Goal: Task Accomplishment & Management: Manage account settings

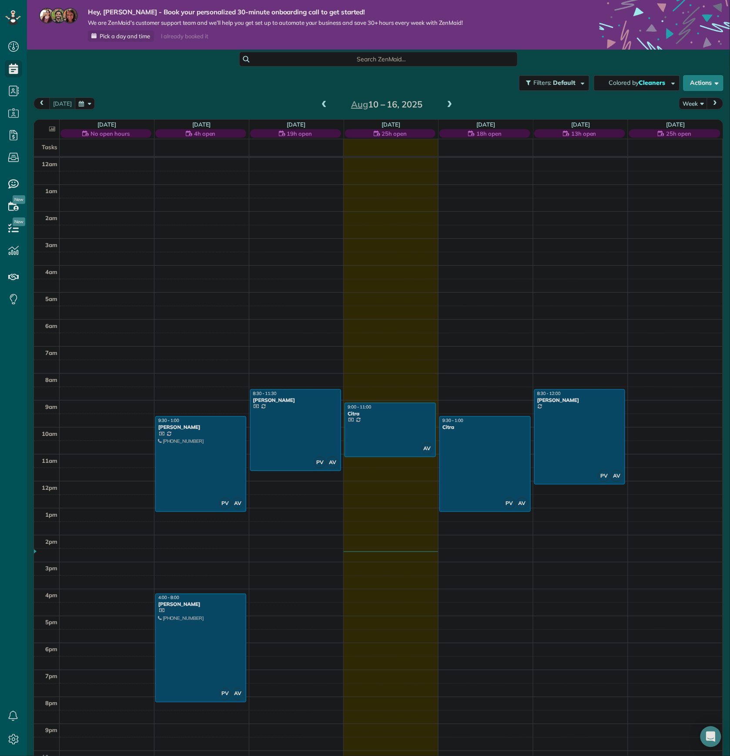
scroll to position [4, 4]
click at [472, 434] on div at bounding box center [485, 464] width 90 height 94
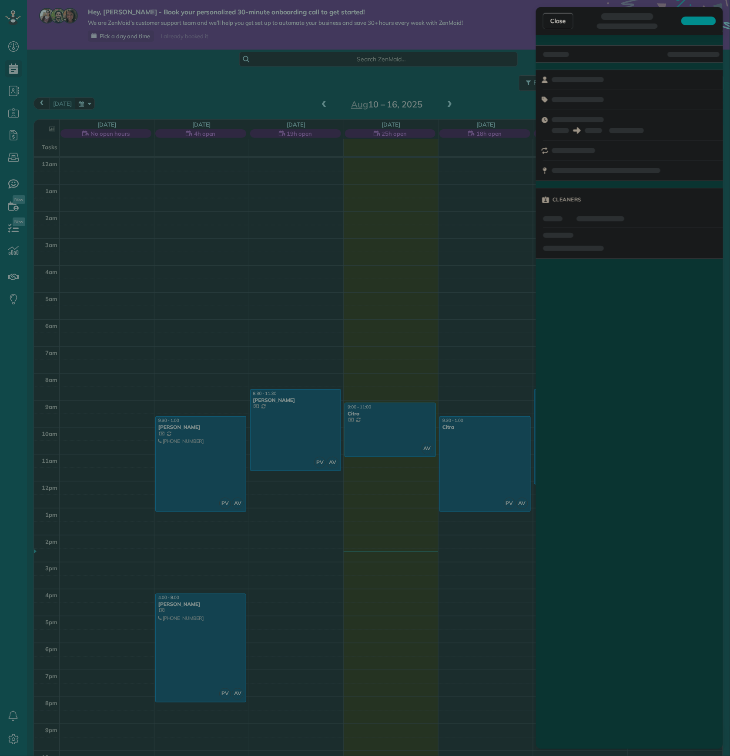
click at [472, 434] on div "Close Cleaners" at bounding box center [365, 378] width 730 height 756
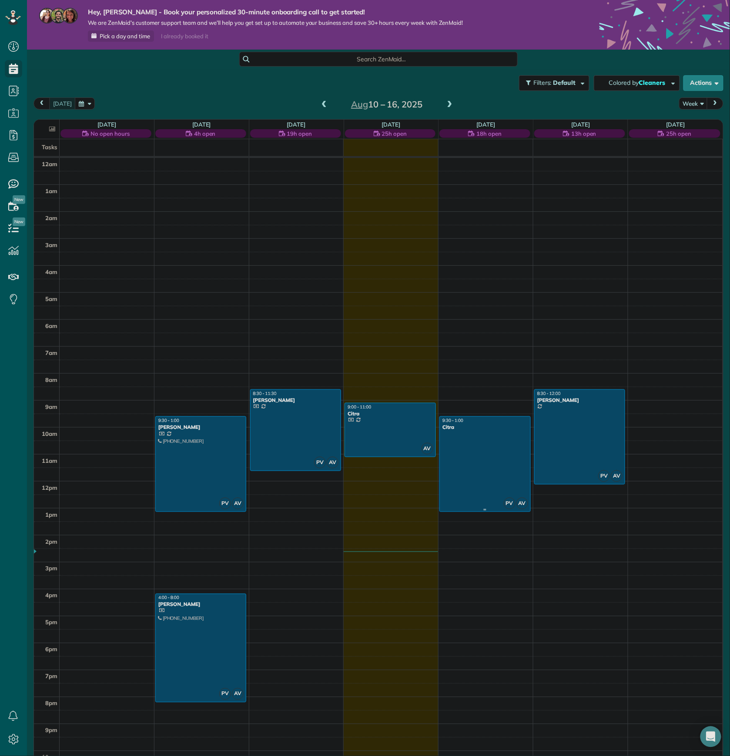
click at [473, 434] on div at bounding box center [485, 464] width 90 height 94
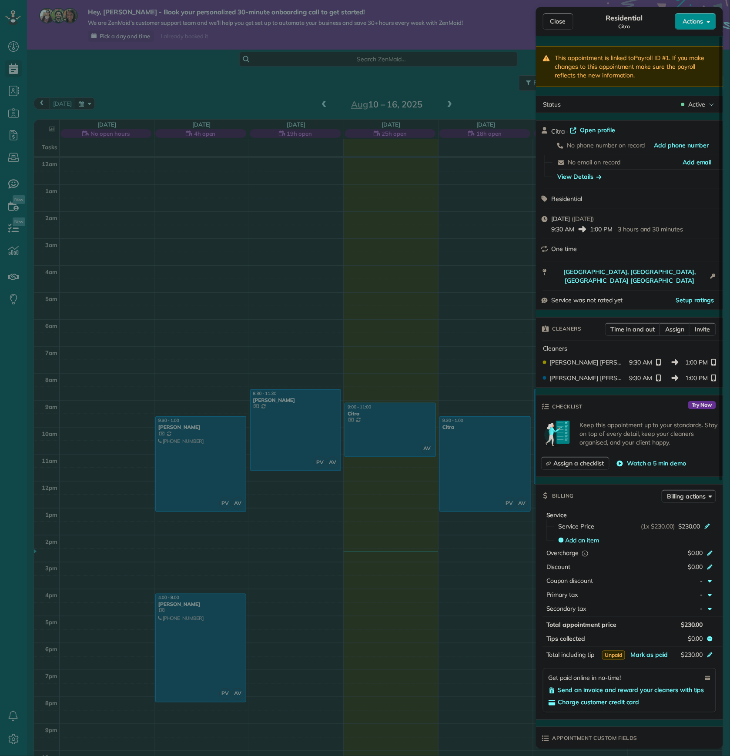
click at [649, 115] on div "This appointment is linked to Payroll ID #1 . If you make changes to this appoi…" at bounding box center [629, 611] width 187 height 1130
click at [595, 131] on span "Open profile" at bounding box center [597, 130] width 35 height 9
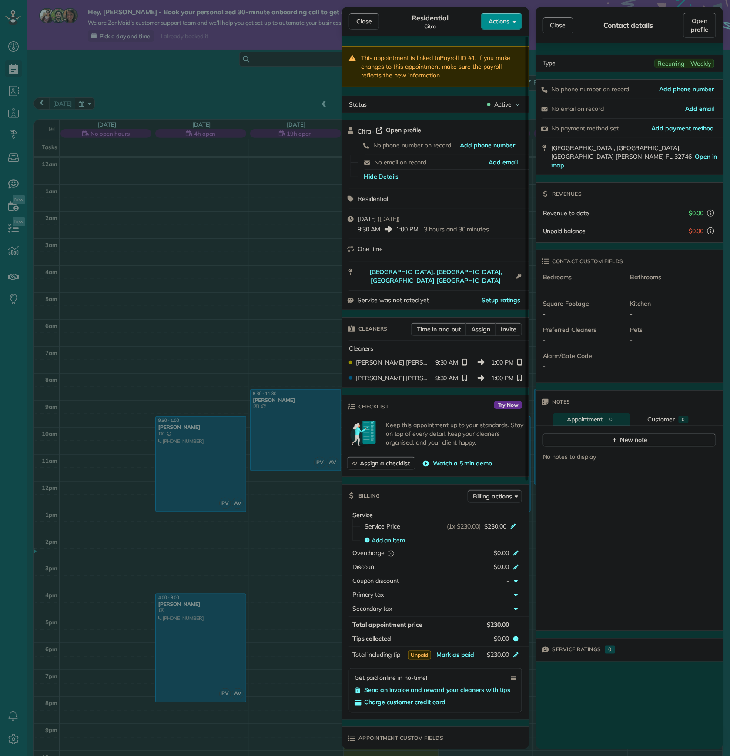
click at [410, 133] on span "Open profile" at bounding box center [403, 130] width 35 height 9
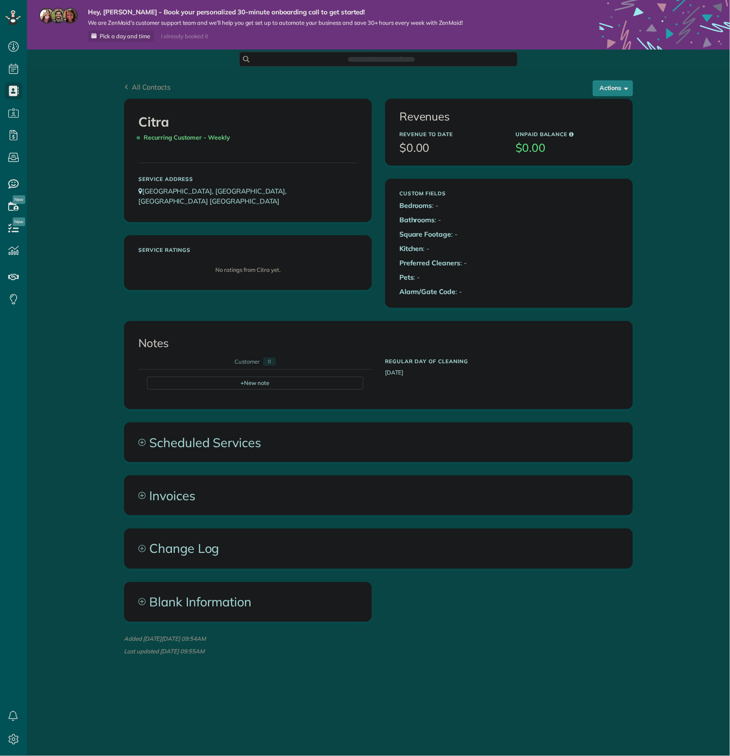
scroll to position [4, 4]
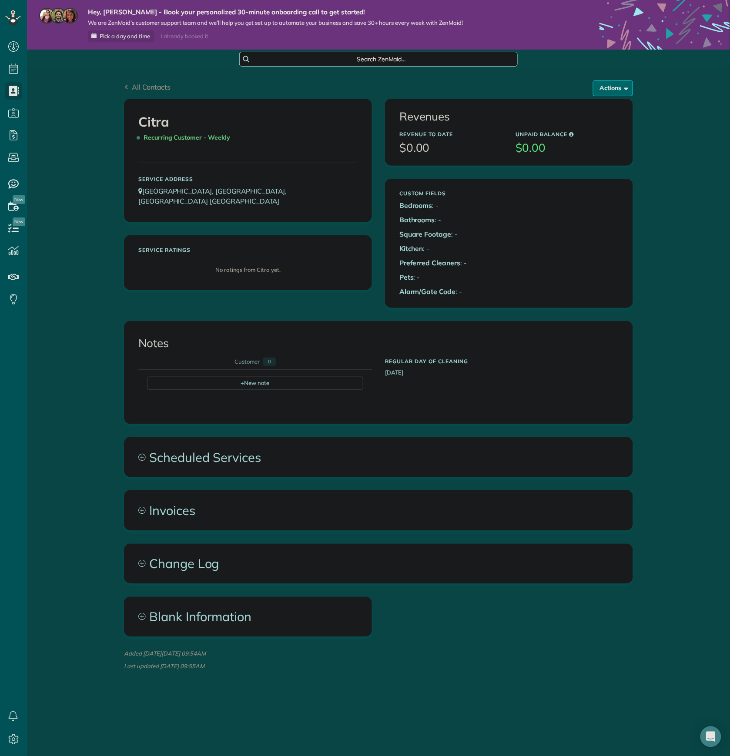
click at [606, 82] on button "Actions" at bounding box center [613, 88] width 40 height 16
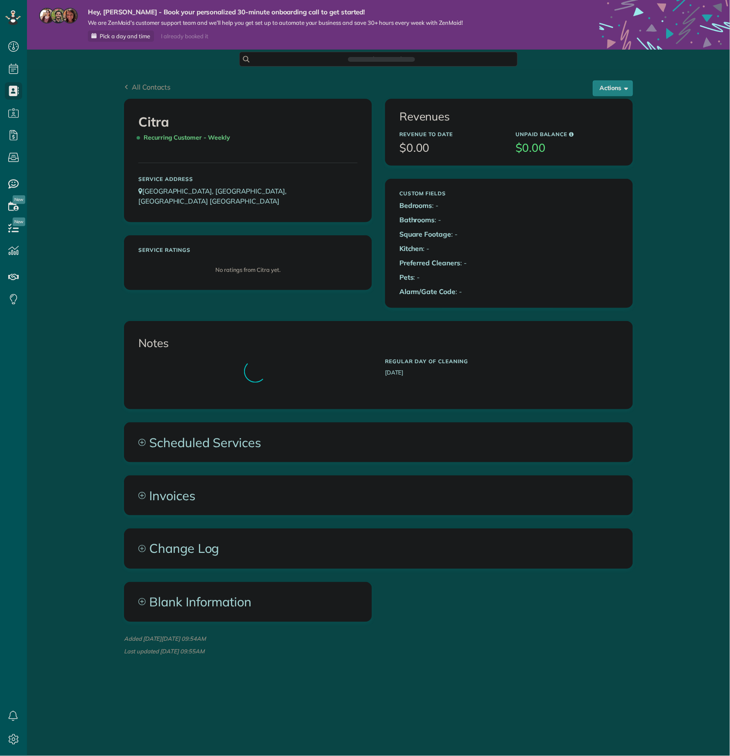
scroll to position [4, 4]
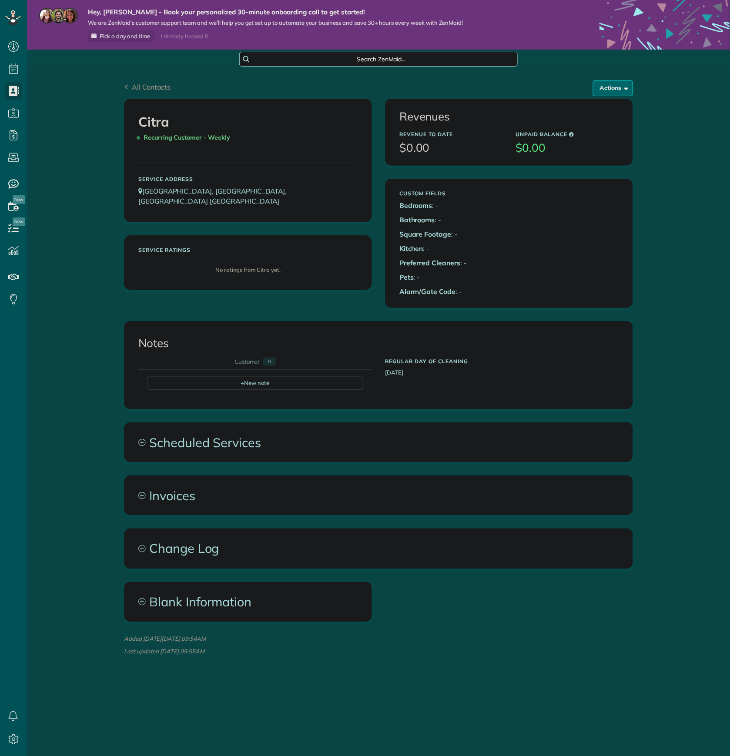
click at [622, 89] on span "button" at bounding box center [624, 87] width 7 height 7
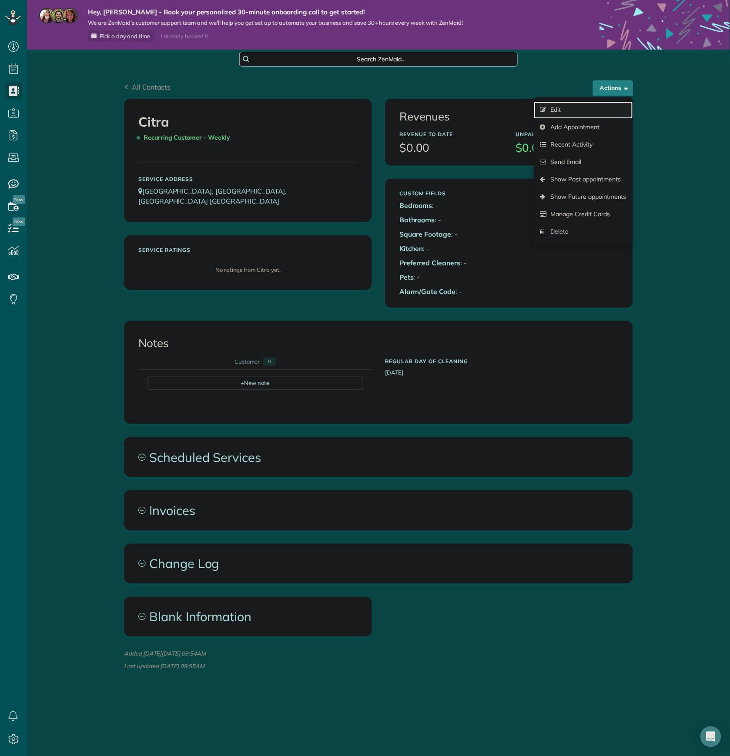
click at [564, 109] on link "Edit" at bounding box center [582, 109] width 99 height 17
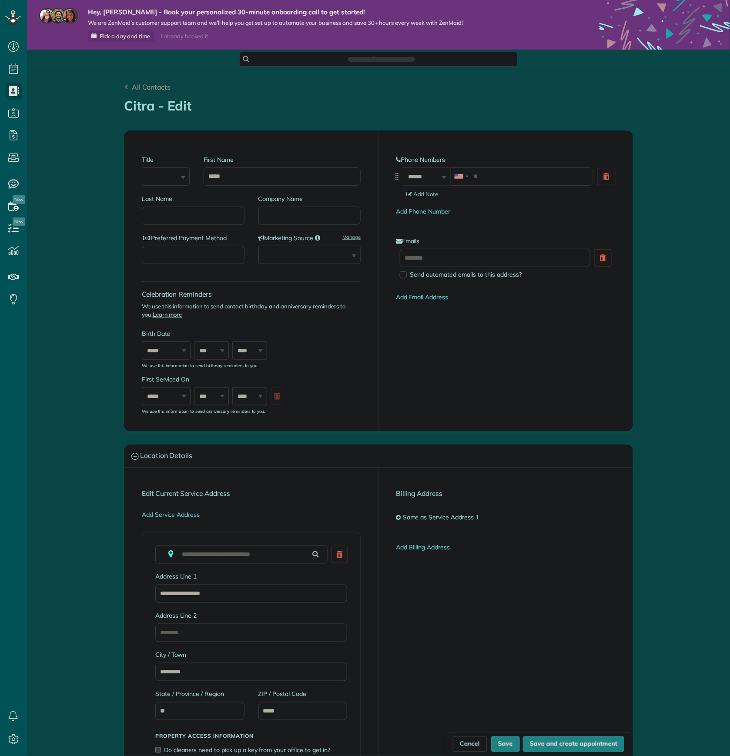
scroll to position [4, 4]
drag, startPoint x: 233, startPoint y: 172, endPoint x: 176, endPoint y: 178, distance: 57.7
click at [176, 178] on div "Title *** **** *** *** First Name *****" at bounding box center [251, 171] width 219 height 46
type input "***"
click at [305, 301] on div "Celebration Reminders We use this information to send contact birthday and anni…" at bounding box center [251, 304] width 219 height 28
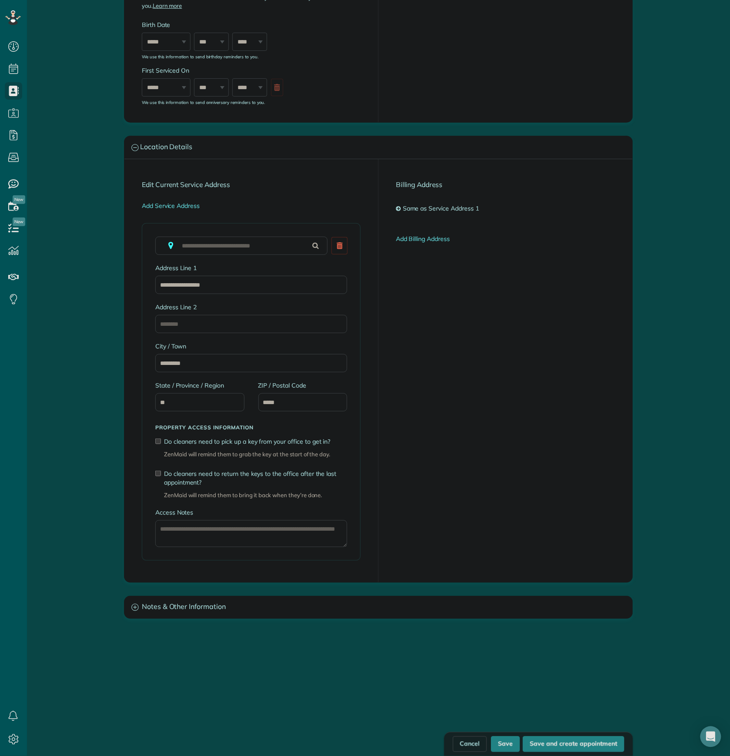
scroll to position [343, 0]
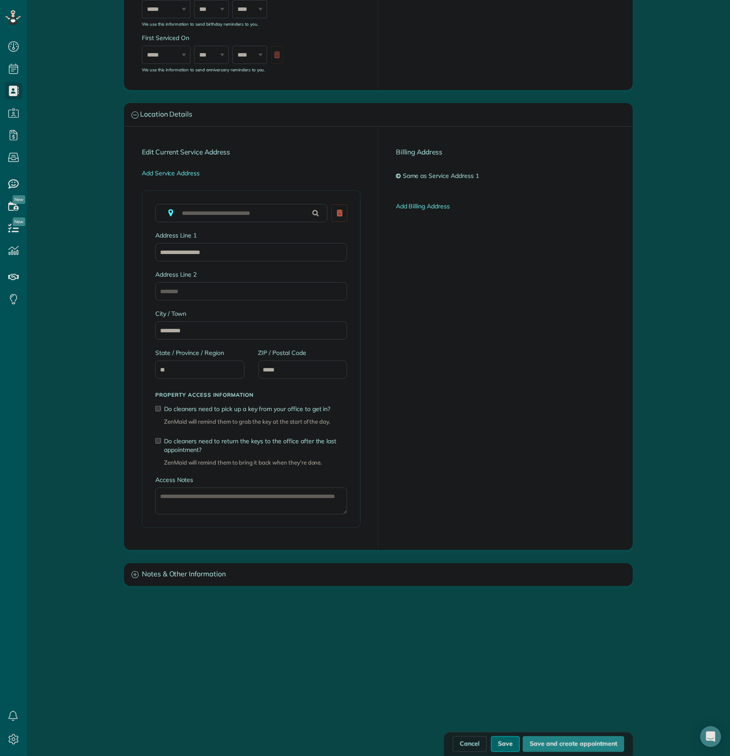
click at [504, 746] on button "Save" at bounding box center [505, 744] width 29 height 16
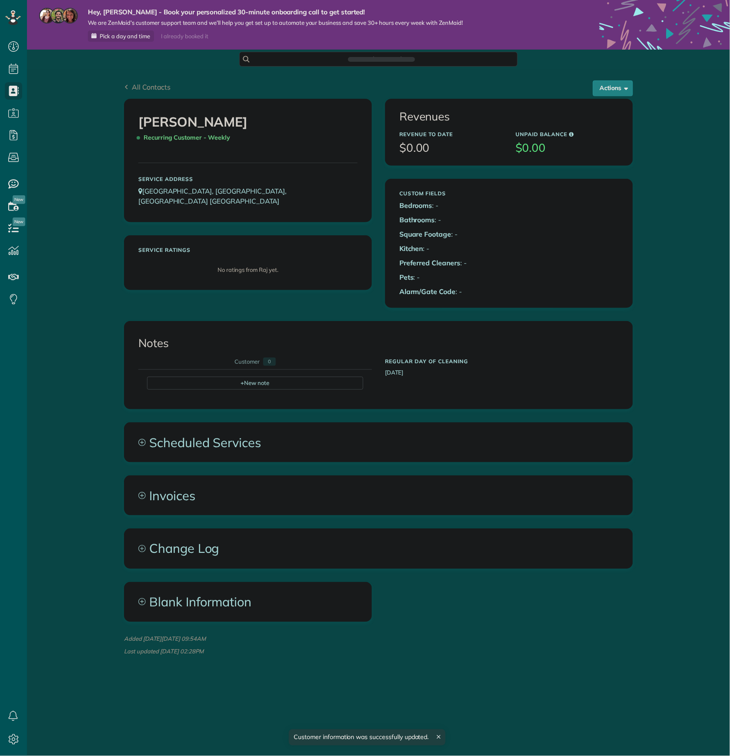
scroll to position [4, 4]
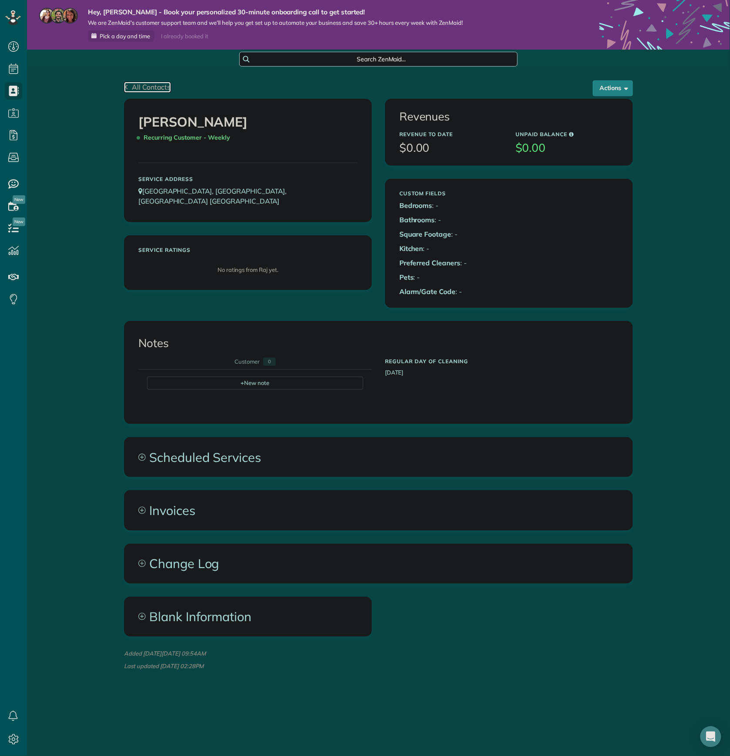
click at [125, 91] on link "All Contacts" at bounding box center [147, 87] width 47 height 10
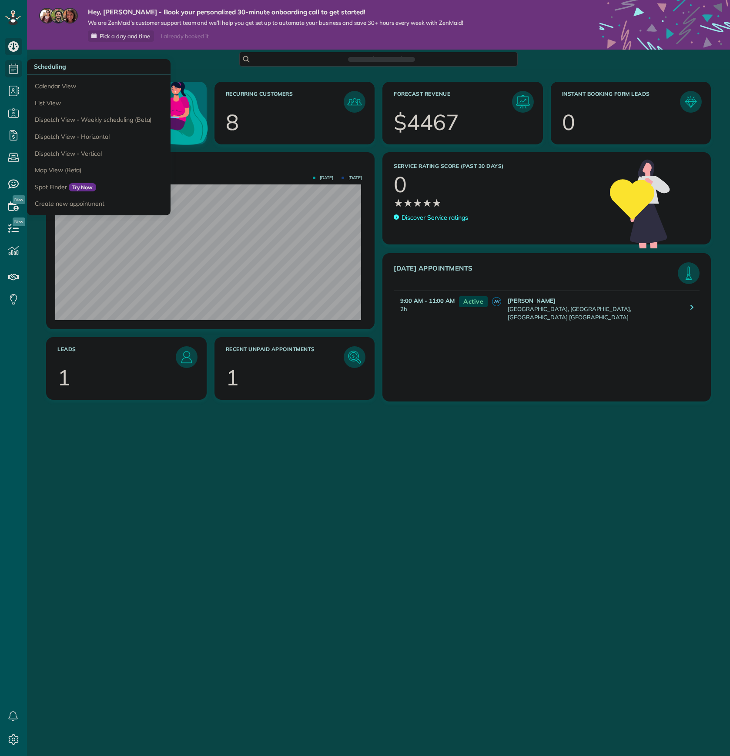
click at [9, 70] on icon at bounding box center [13, 68] width 17 height 17
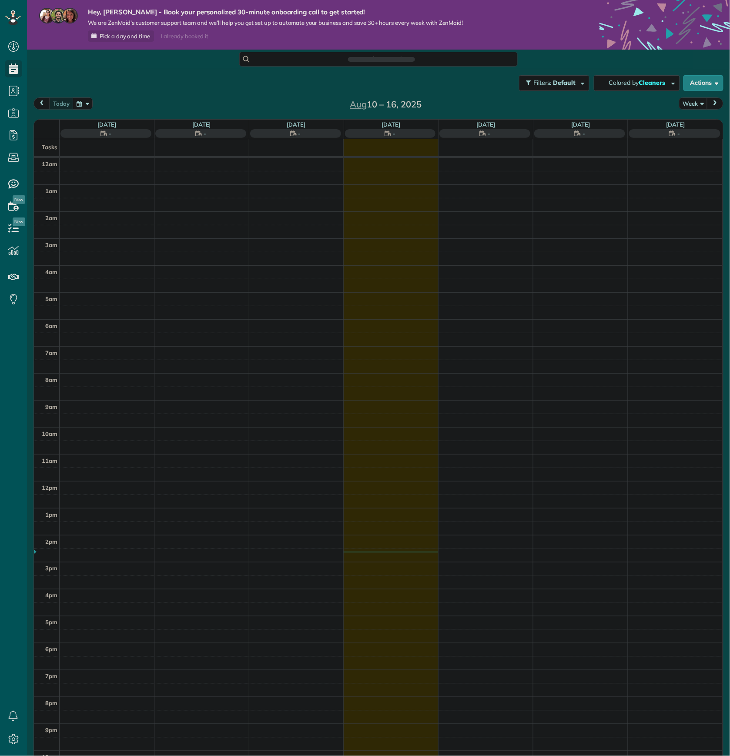
scroll to position [4, 4]
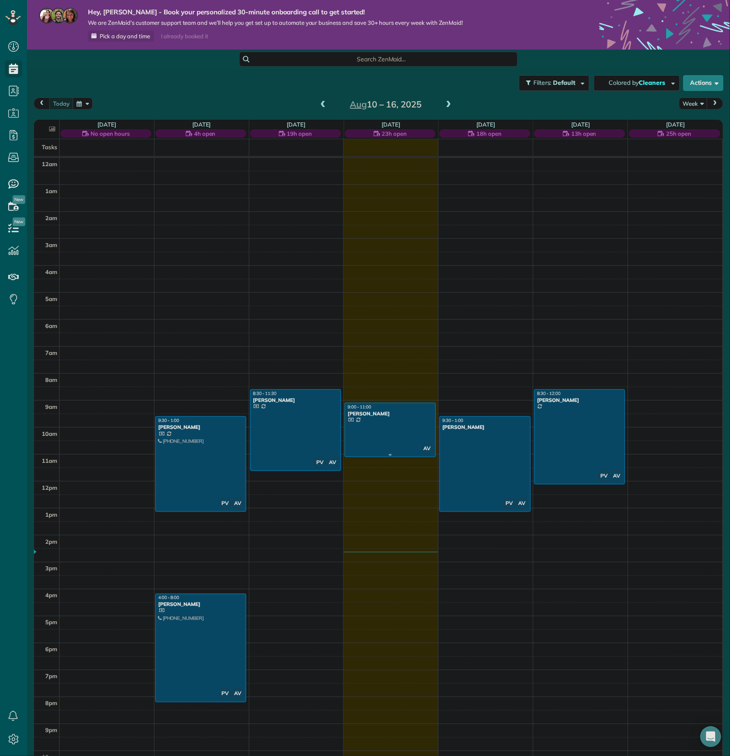
click at [388, 423] on div at bounding box center [390, 429] width 90 height 53
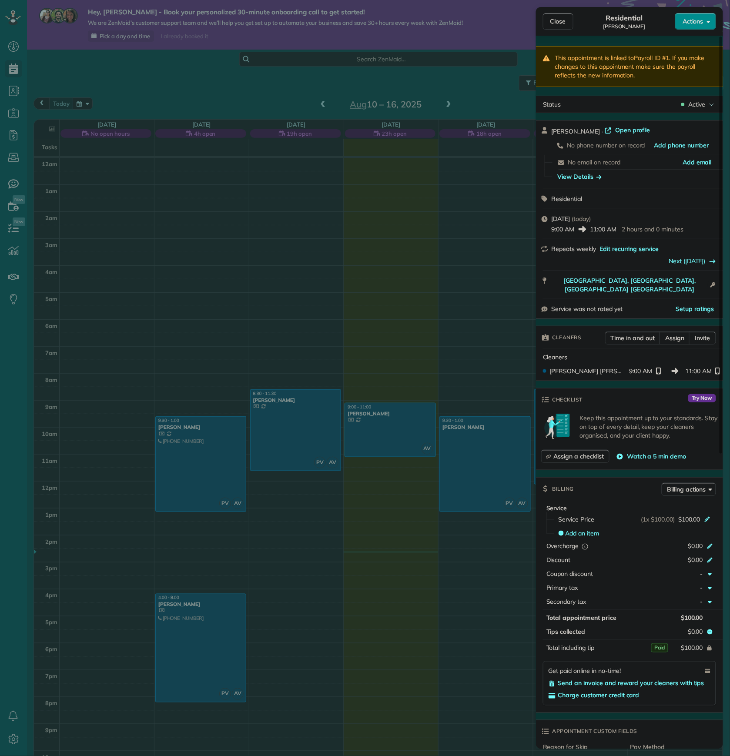
click at [395, 343] on div "Close Residential Raj Actions This appointment is linked to Payroll ID #1 . If …" at bounding box center [365, 378] width 730 height 756
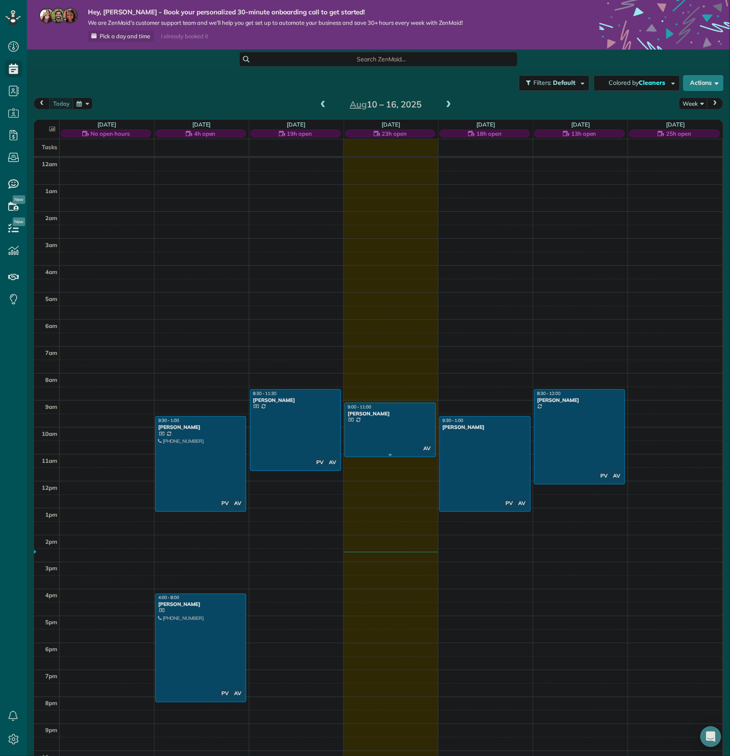
click at [389, 436] on div at bounding box center [390, 429] width 90 height 53
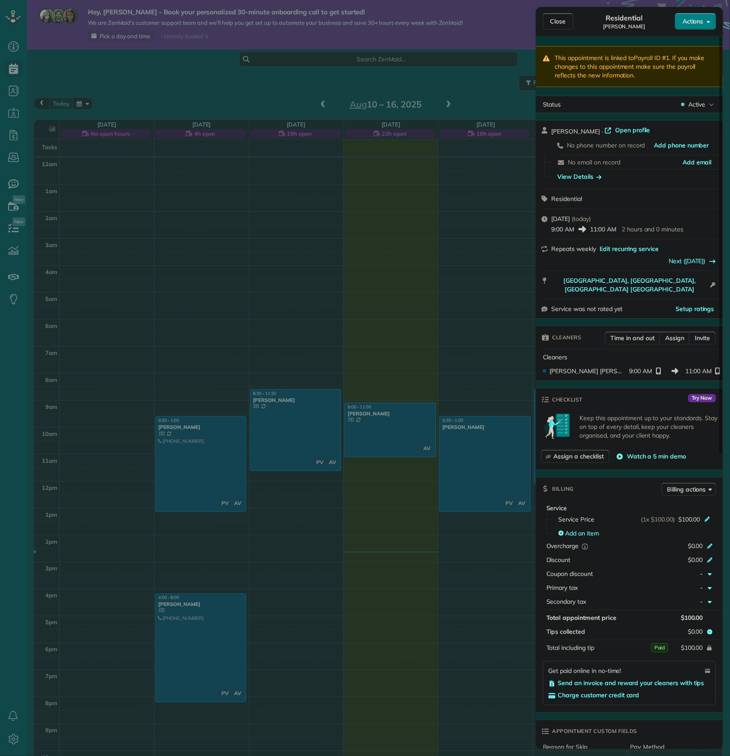
drag, startPoint x: 665, startPoint y: 20, endPoint x: 677, endPoint y: 20, distance: 11.3
click at [674, 20] on div "Close Residential Raj Actions" at bounding box center [629, 21] width 187 height 29
click at [684, 18] on span "Actions" at bounding box center [692, 21] width 21 height 9
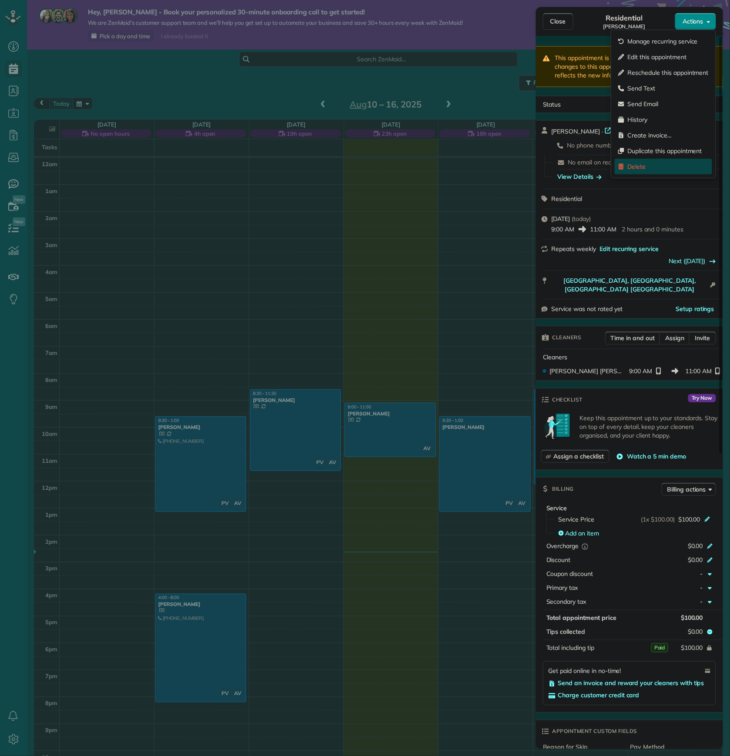
click at [653, 170] on div "Delete" at bounding box center [662, 167] width 97 height 16
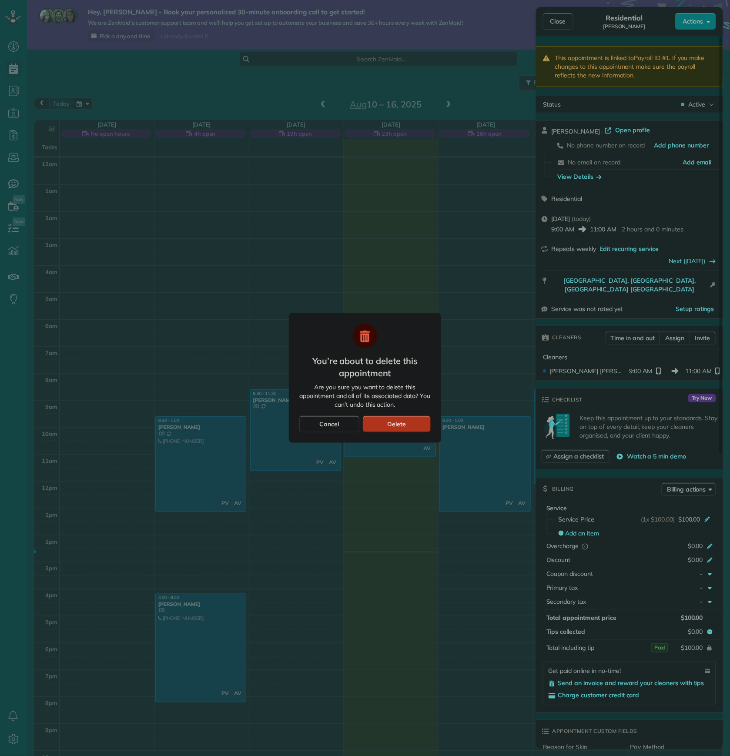
click at [393, 425] on span "Delete" at bounding box center [396, 424] width 19 height 9
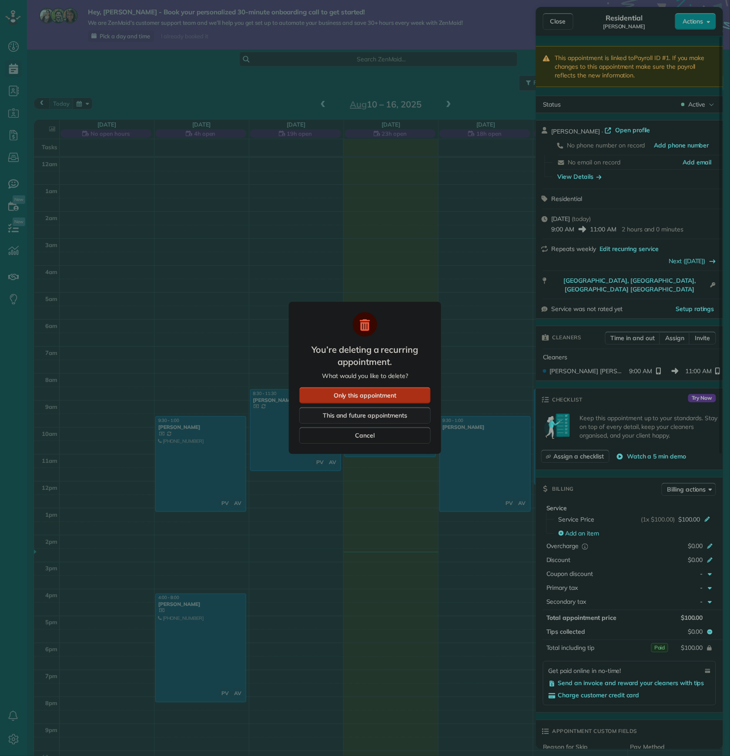
click at [396, 415] on span "This and future appointments" at bounding box center [365, 415] width 84 height 9
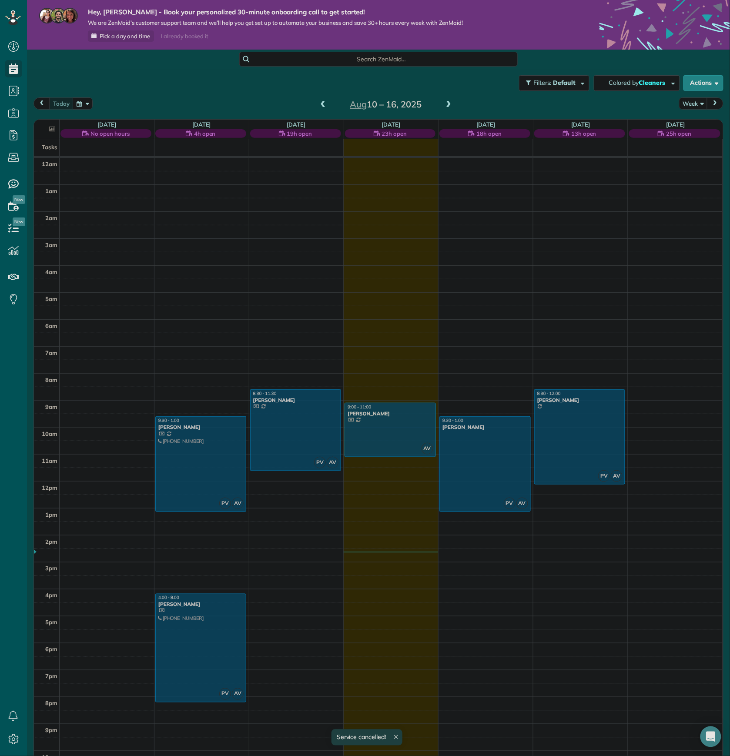
click at [393, 415] on html "Dashboard Scheduling Calendar View List View Dispatch View - Weekly scheduling …" at bounding box center [365, 378] width 730 height 756
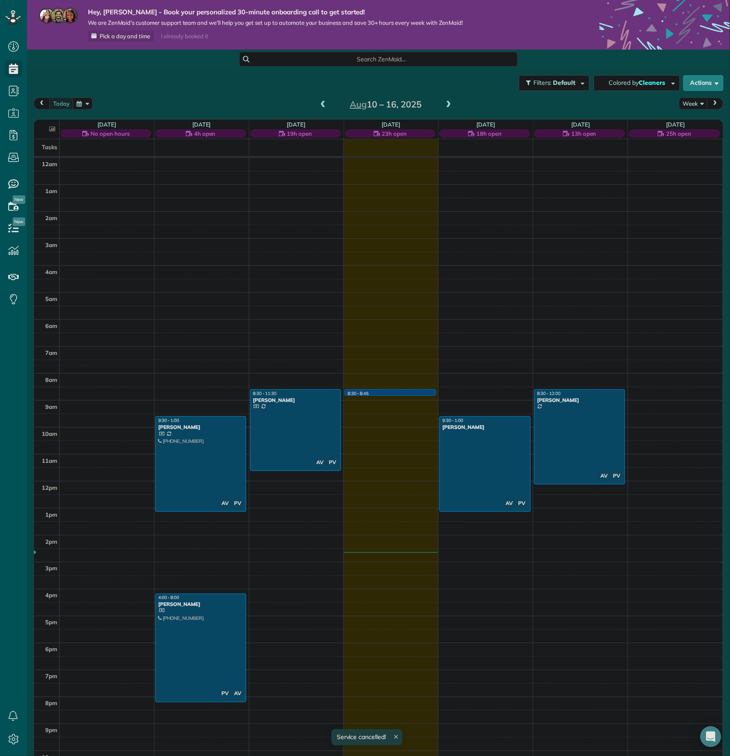
click at [360, 393] on div "12am 1am 2am 3am 4am 5am 6am 7am 8am 9am 10am 11am 12pm 1pm 2pm 3pm 4pm 5pm 6pm…" at bounding box center [378, 487] width 688 height 659
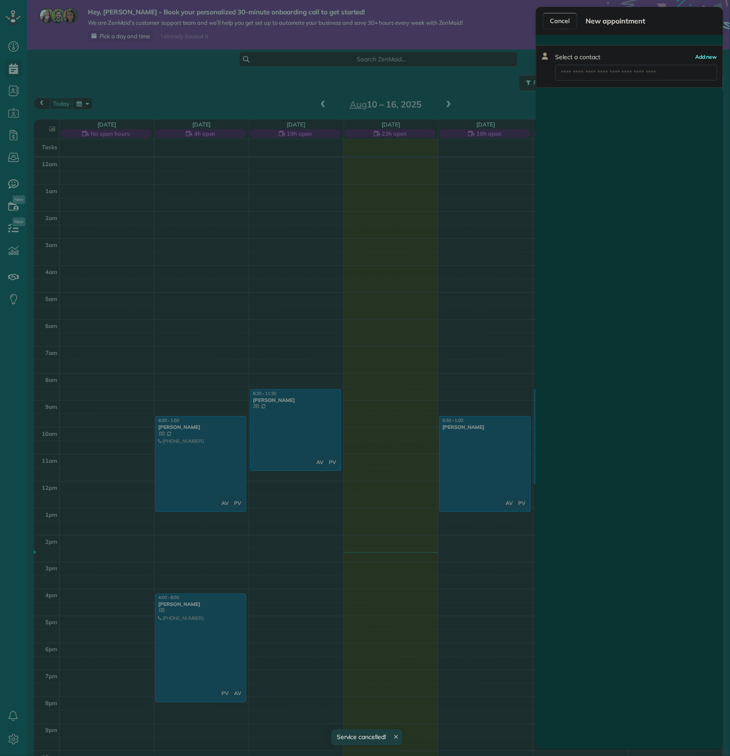
click at [484, 110] on div "Cancel New appointment Select a contact Add new" at bounding box center [365, 378] width 730 height 756
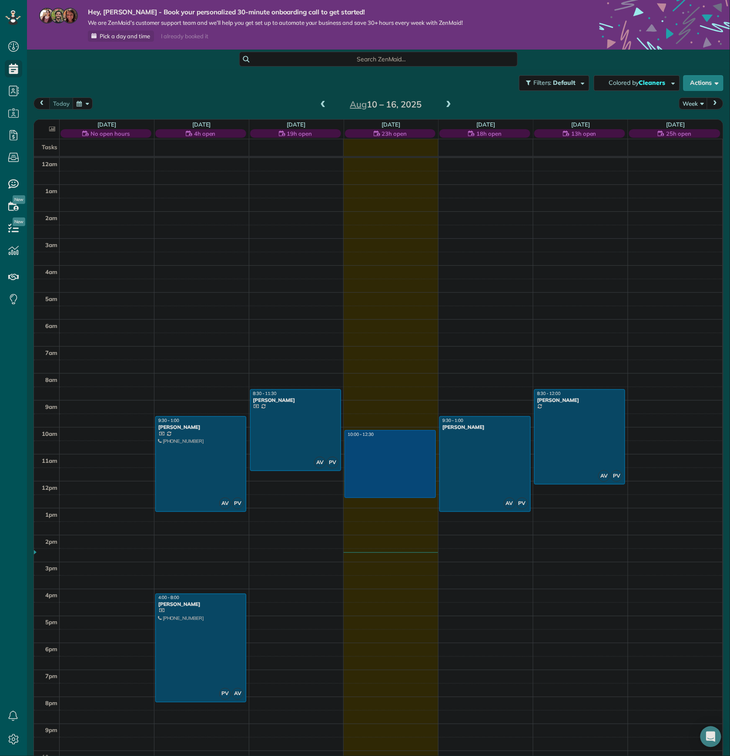
drag, startPoint x: 353, startPoint y: 433, endPoint x: 355, endPoint y: 492, distance: 58.7
click at [354, 494] on div "12am 1am 2am 3am 4am 5am 6am 7am 8am 9am 10am 11am 12pm 1pm 2pm 3pm 4pm 5pm 6pm…" at bounding box center [378, 487] width 688 height 659
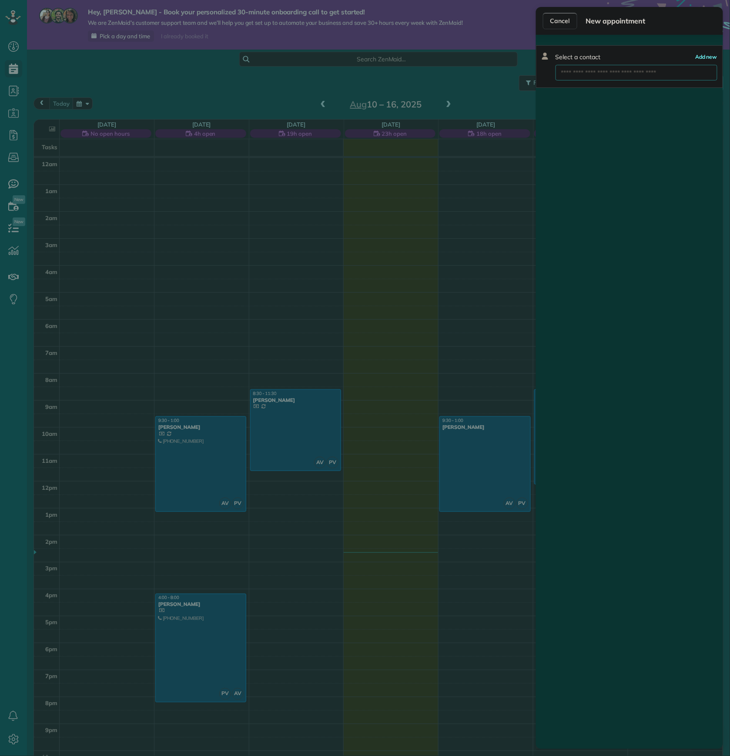
click at [606, 75] on input "text" at bounding box center [636, 73] width 162 height 16
type input "*"
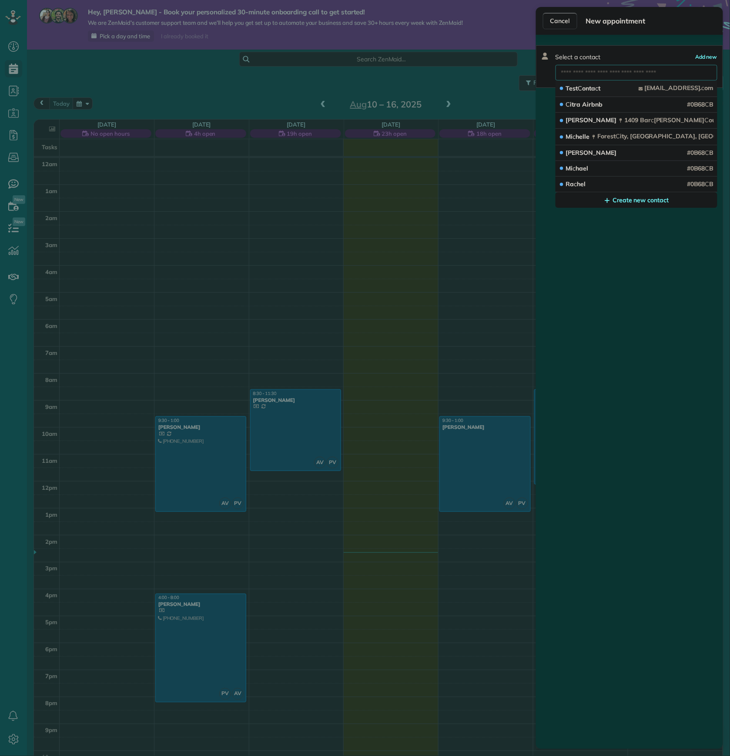
type input "*"
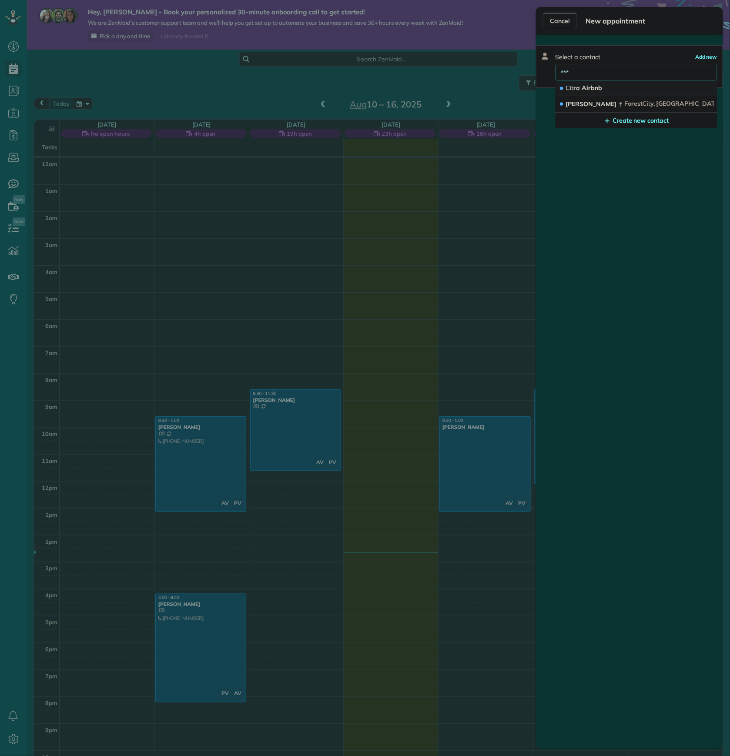
type input "***"
click at [571, 83] on button "Cit ra Airbnb" at bounding box center [636, 88] width 162 height 16
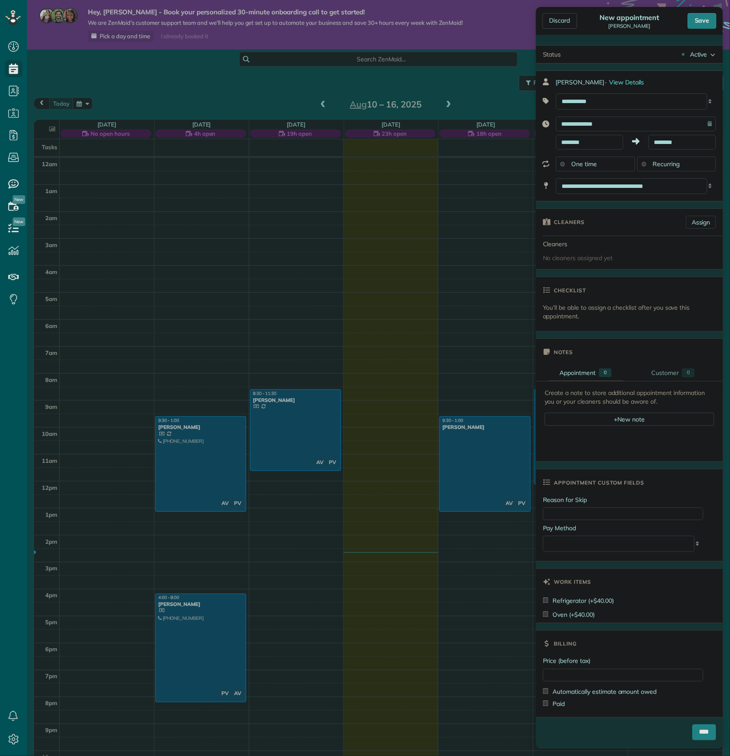
click at [657, 163] on span "Recurring" at bounding box center [666, 164] width 27 height 8
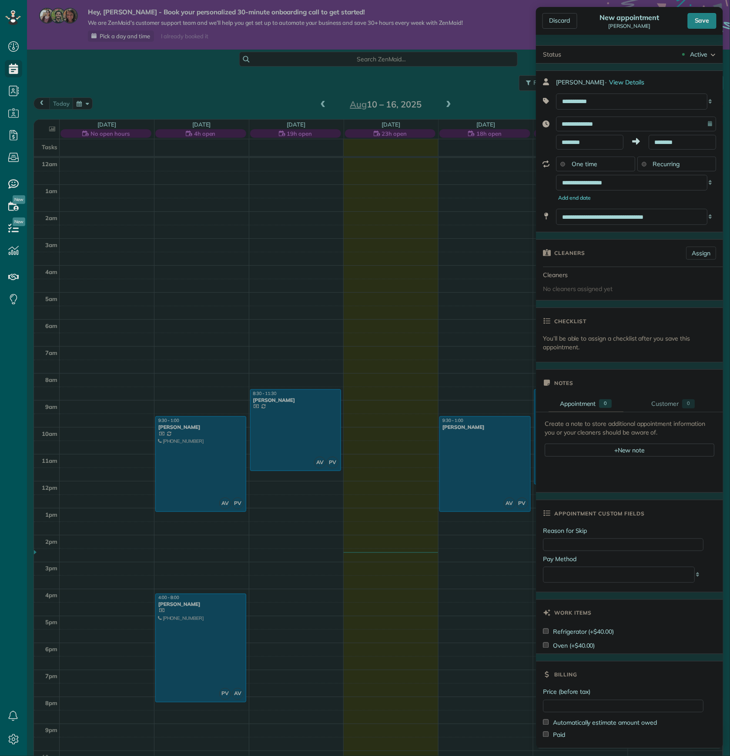
click at [613, 166] on div "One time" at bounding box center [595, 164] width 79 height 15
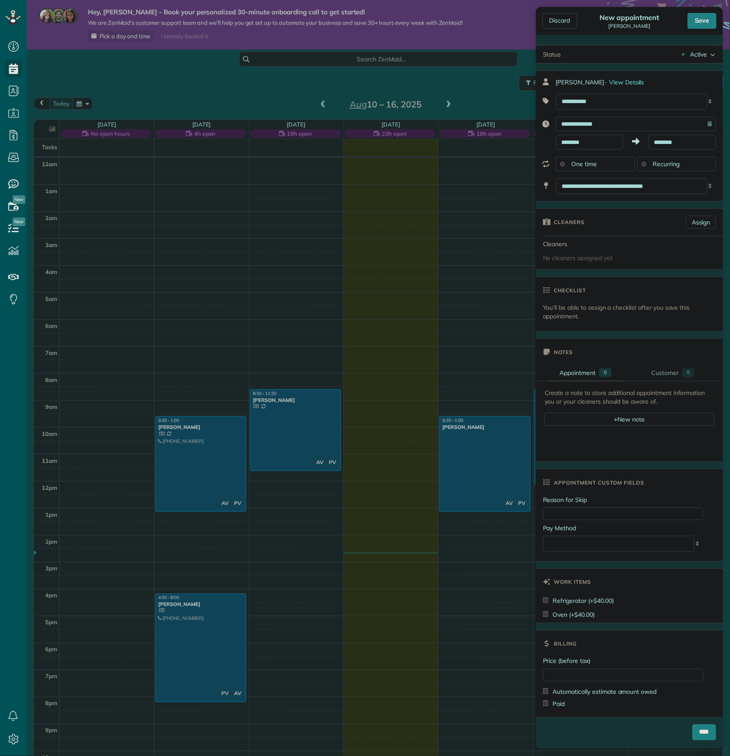
click at [654, 171] on div "Recurring" at bounding box center [676, 164] width 79 height 15
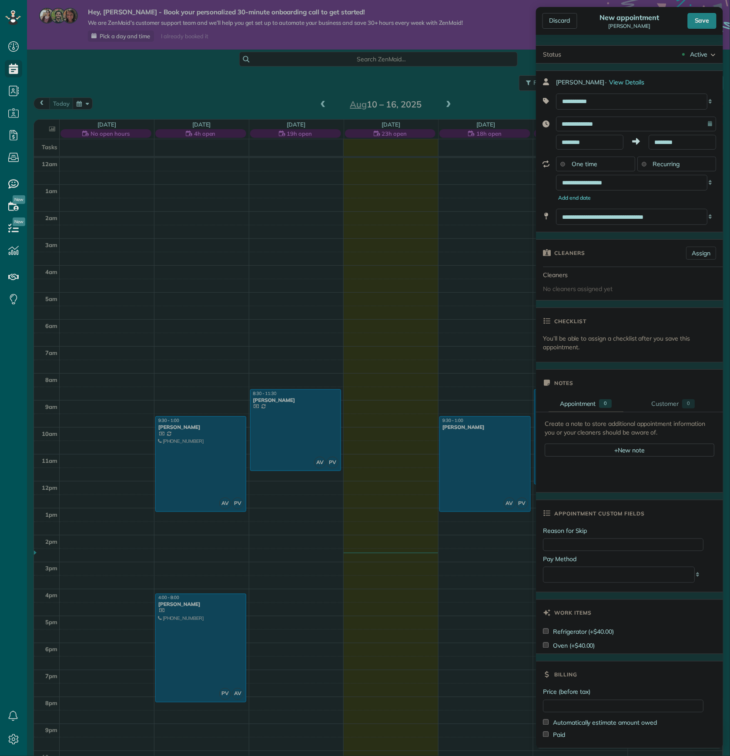
click at [592, 159] on div "One time" at bounding box center [595, 164] width 79 height 15
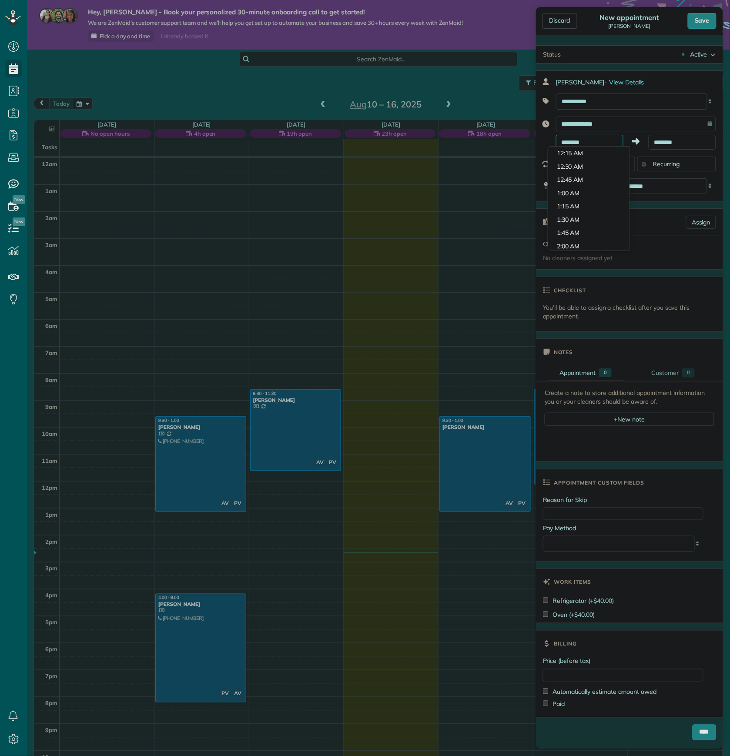
click at [590, 143] on input "********" at bounding box center [589, 142] width 67 height 15
click at [577, 167] on li "10:00 AM" at bounding box center [588, 166] width 81 height 13
click at [664, 143] on input "********" at bounding box center [681, 142] width 67 height 15
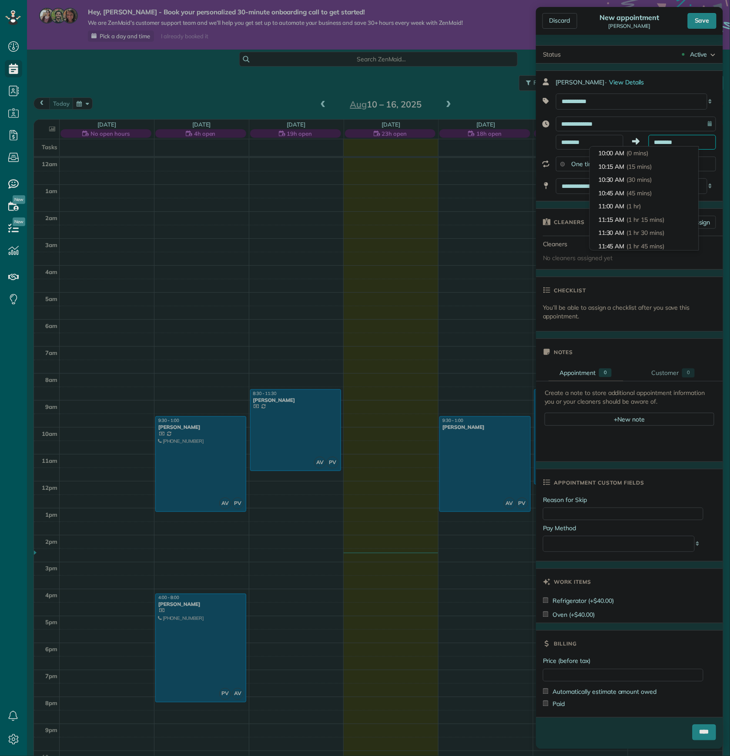
scroll to position [119, 0]
click at [648, 190] on li "1:00 PM (3 hrs)" at bounding box center [644, 193] width 109 height 13
click at [662, 141] on input "*******" at bounding box center [681, 142] width 67 height 15
type input "********"
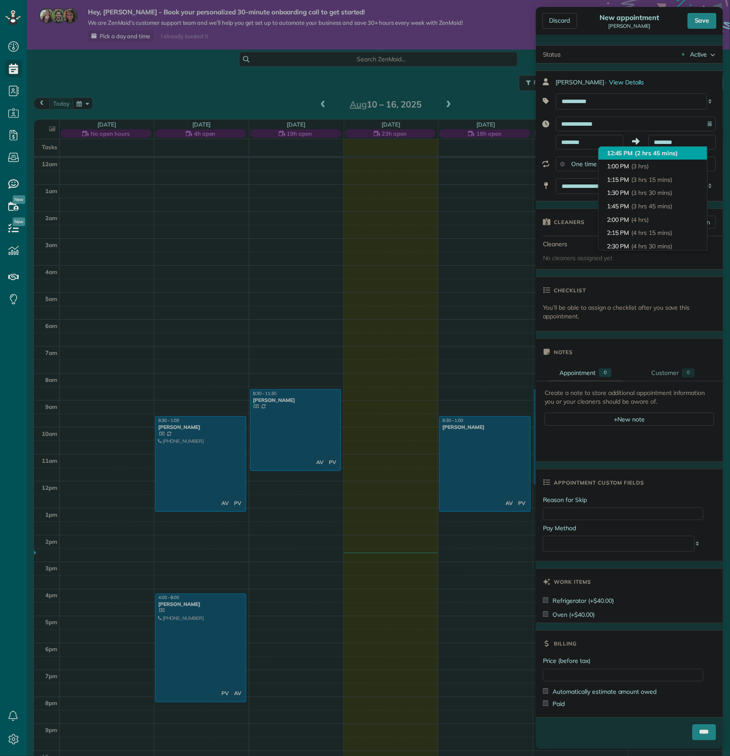
click at [653, 155] on span "(2 hrs 45 mins)" at bounding box center [656, 153] width 43 height 8
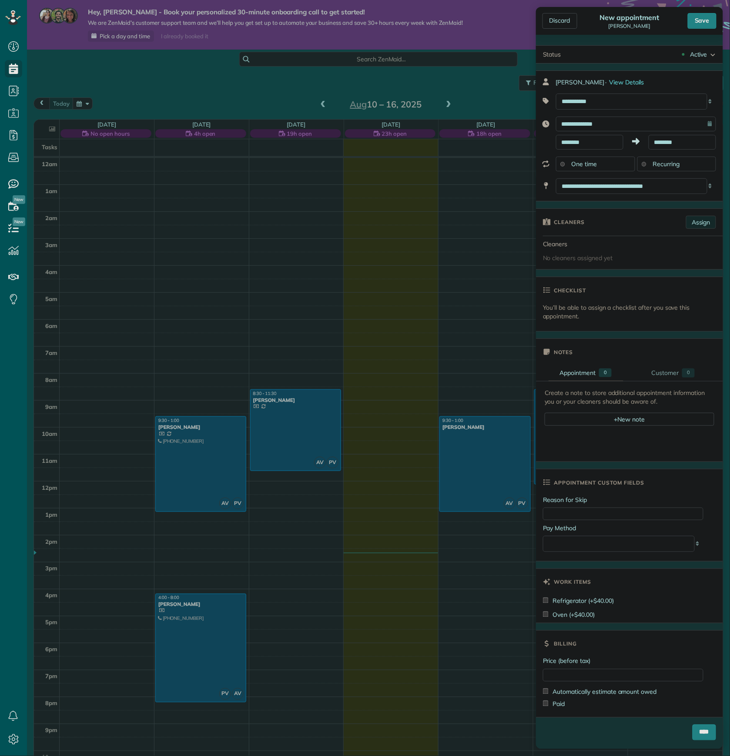
click at [696, 222] on link "Assign" at bounding box center [701, 222] width 30 height 13
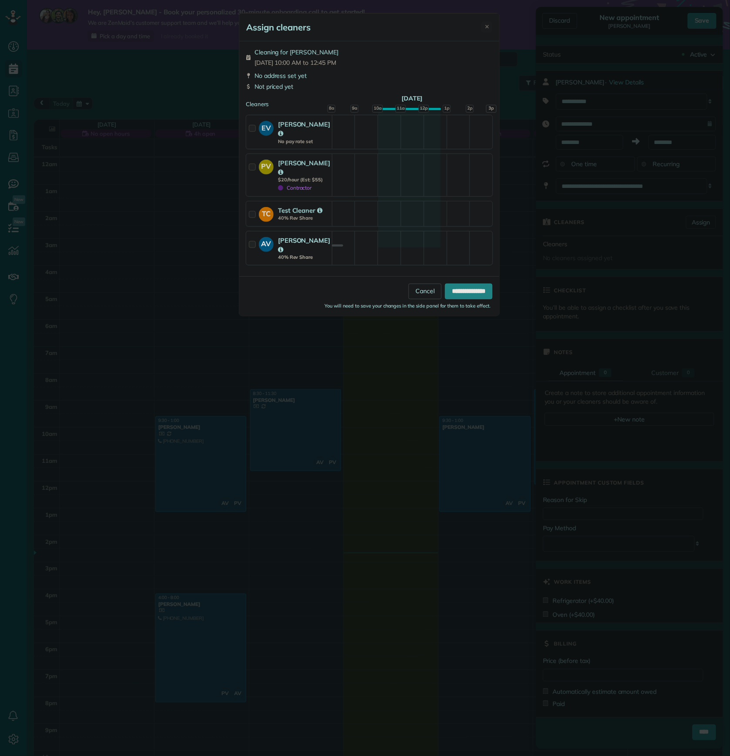
click at [249, 236] on div at bounding box center [254, 248] width 10 height 25
click at [452, 283] on input "**********" at bounding box center [468, 291] width 47 height 16
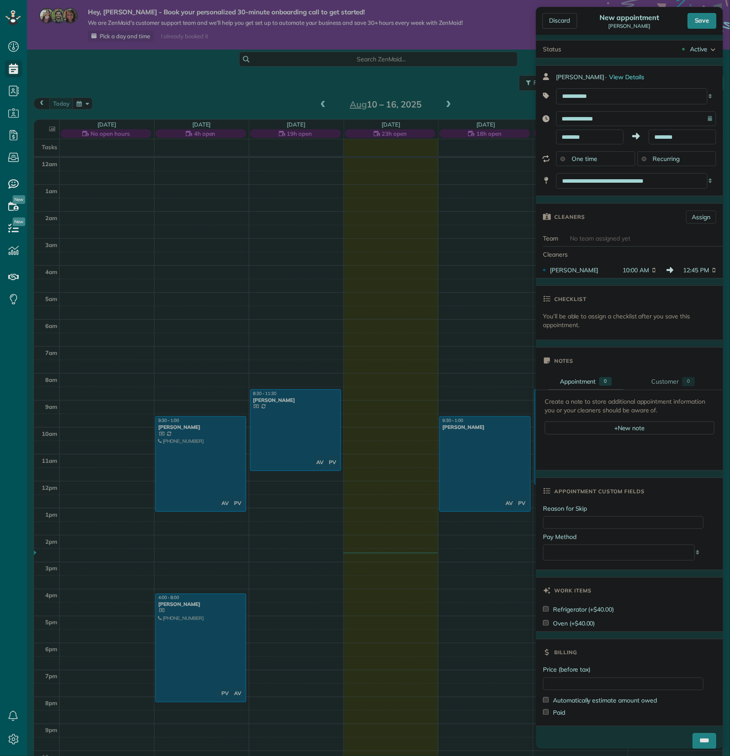
scroll to position [20, 0]
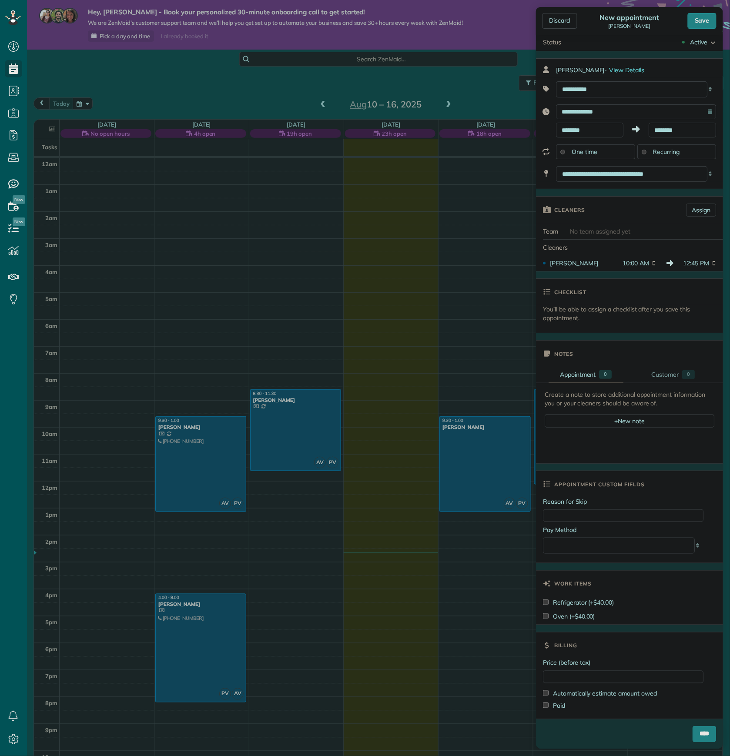
click at [554, 705] on label "Paid" at bounding box center [554, 705] width 22 height 9
click at [570, 675] on input "Price (before tax)" at bounding box center [623, 676] width 160 height 13
type input "***"
click at [692, 727] on input "****" at bounding box center [703, 734] width 23 height 16
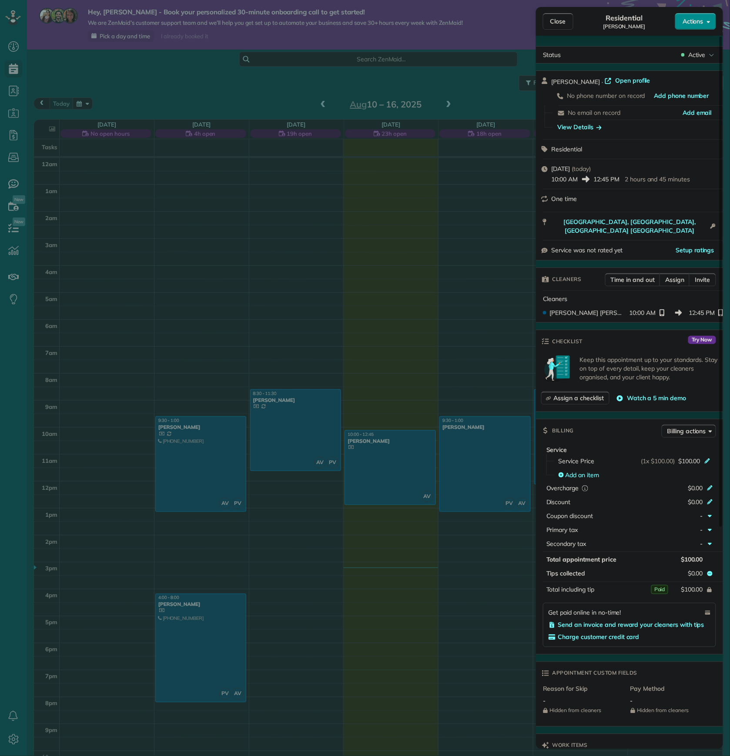
click at [177, 73] on div "Close Residential Raj Actions Status Active Raj · Open profile No phone number …" at bounding box center [365, 378] width 730 height 756
